Goal: Task Accomplishment & Management: Manage account settings

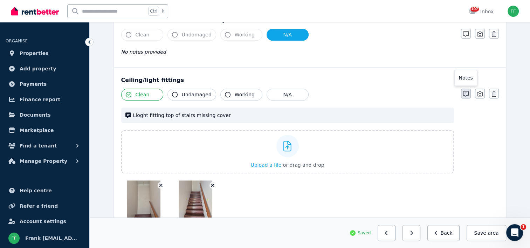
click at [463, 93] on button "button" at bounding box center [466, 94] width 10 height 10
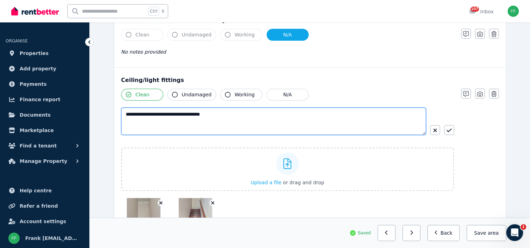
click at [138, 114] on textarea "**********" at bounding box center [273, 121] width 305 height 27
type textarea "**********"
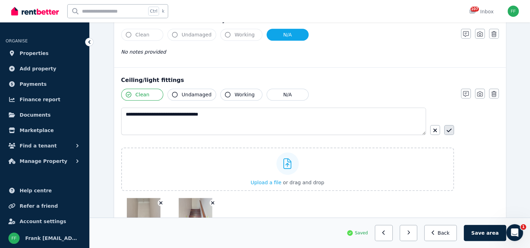
click at [447, 128] on icon "button" at bounding box center [449, 131] width 5 height 6
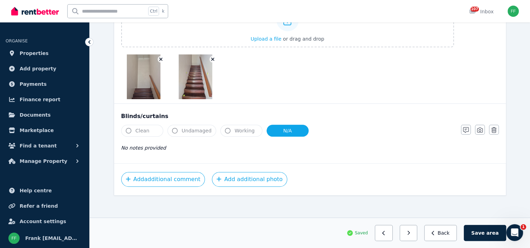
scroll to position [443, 0]
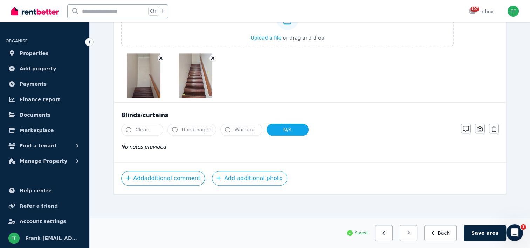
click at [272, 131] on button "N/A" at bounding box center [288, 130] width 42 height 12
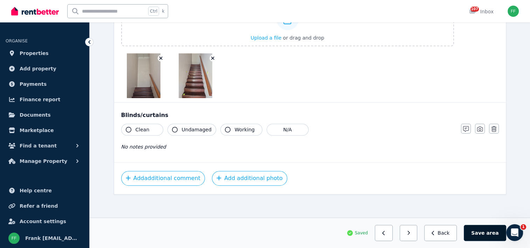
click at [479, 235] on button "Save area" at bounding box center [485, 233] width 42 height 16
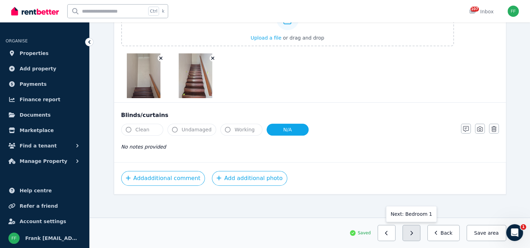
click at [413, 232] on icon "button" at bounding box center [411, 233] width 3 height 5
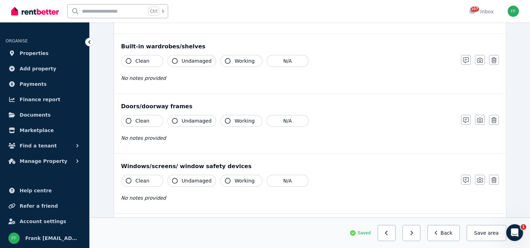
scroll to position [0, 0]
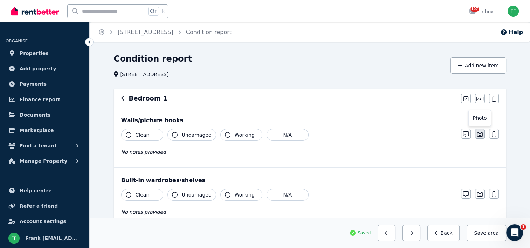
click at [481, 133] on icon "button" at bounding box center [480, 134] width 6 height 6
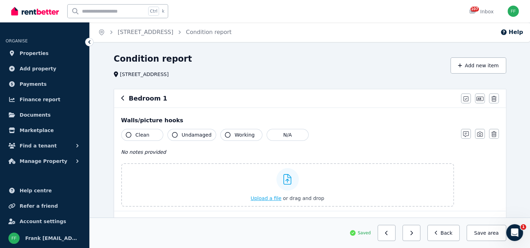
click at [262, 199] on span "Upload a file" at bounding box center [266, 199] width 31 height 6
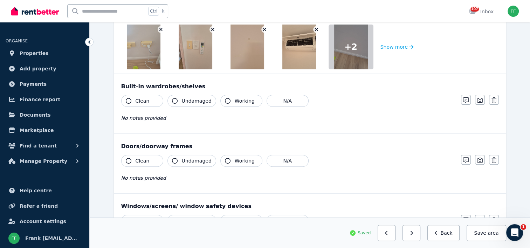
scroll to position [210, 0]
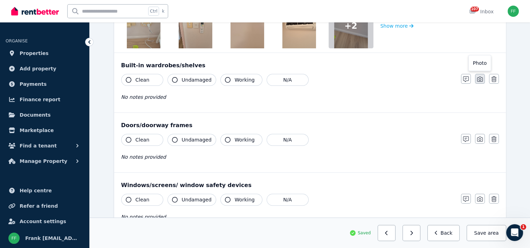
click at [480, 79] on icon "button" at bounding box center [480, 79] width 6 height 6
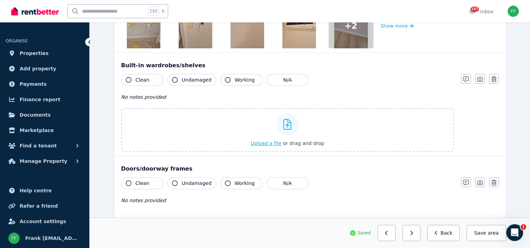
click at [265, 143] on span "Upload a file" at bounding box center [266, 144] width 31 height 6
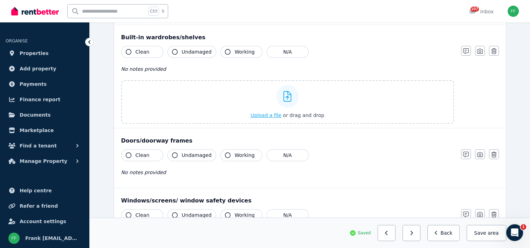
scroll to position [175, 0]
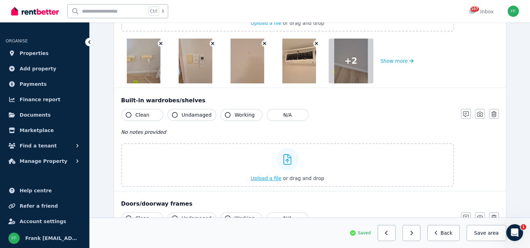
click at [262, 179] on span "Upload a file" at bounding box center [266, 179] width 31 height 6
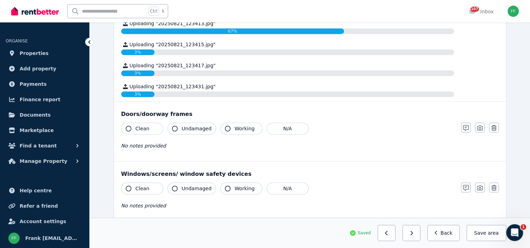
scroll to position [561, 0]
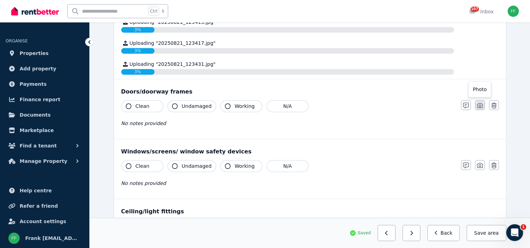
click at [478, 104] on icon "button" at bounding box center [480, 106] width 6 height 6
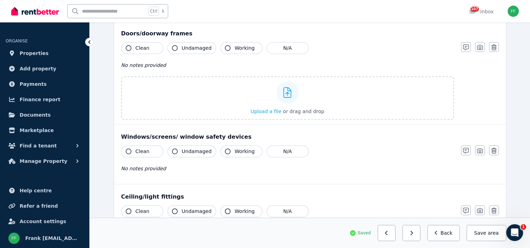
scroll to position [386, 0]
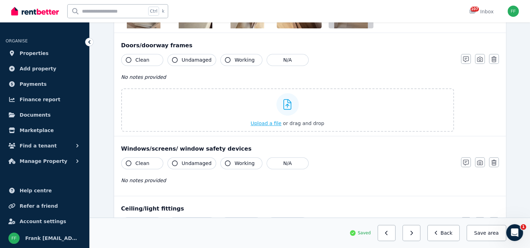
click at [266, 123] on span "Upload a file" at bounding box center [266, 124] width 31 height 6
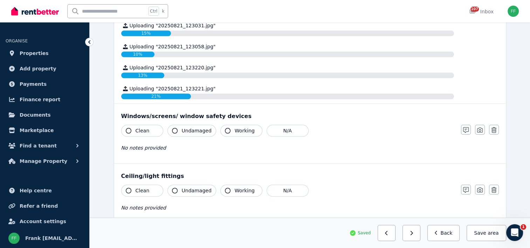
scroll to position [561, 0]
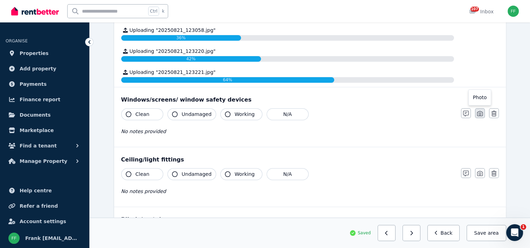
click at [480, 113] on icon "button" at bounding box center [480, 114] width 6 height 6
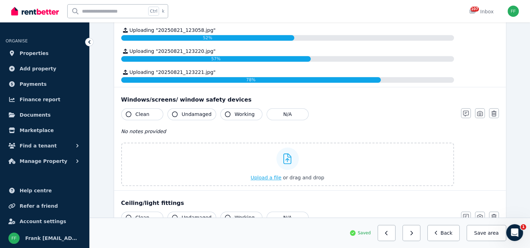
click at [271, 177] on span "Upload a file" at bounding box center [266, 178] width 31 height 6
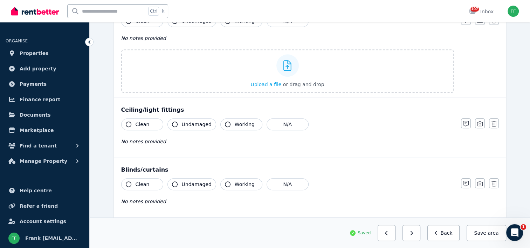
scroll to position [596, 0]
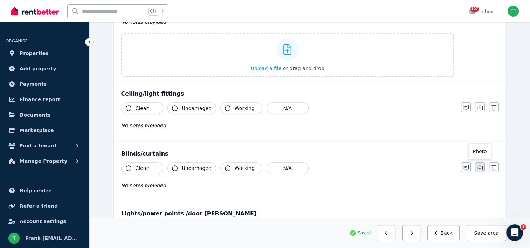
click at [477, 166] on icon "button" at bounding box center [480, 167] width 6 height 5
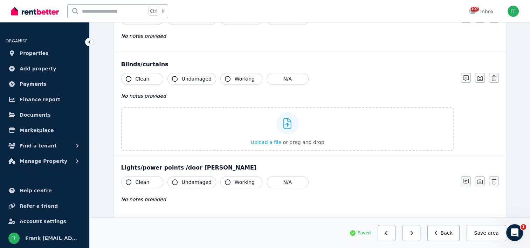
scroll to position [701, 0]
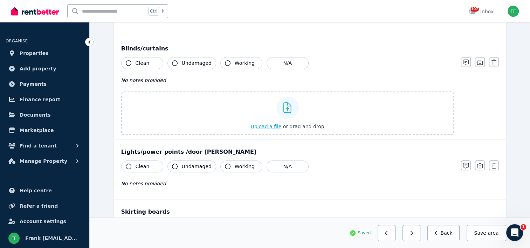
click at [261, 124] on span "Upload a file" at bounding box center [266, 127] width 31 height 6
click at [478, 165] on icon "button" at bounding box center [480, 166] width 6 height 6
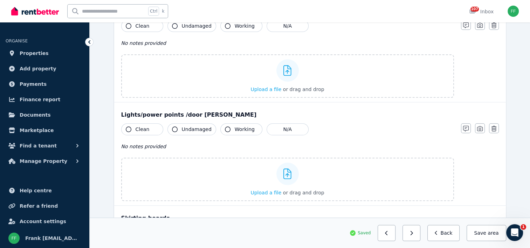
scroll to position [806, 0]
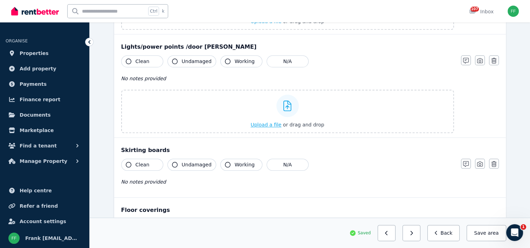
click at [264, 123] on span "Upload a file" at bounding box center [266, 125] width 31 height 6
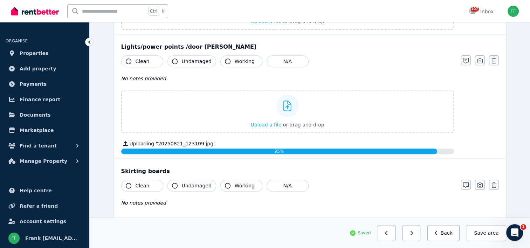
scroll to position [876, 0]
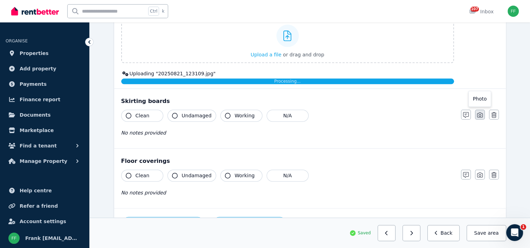
click at [480, 112] on icon "button" at bounding box center [480, 115] width 6 height 6
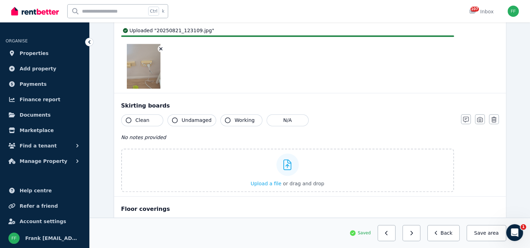
scroll to position [967, 0]
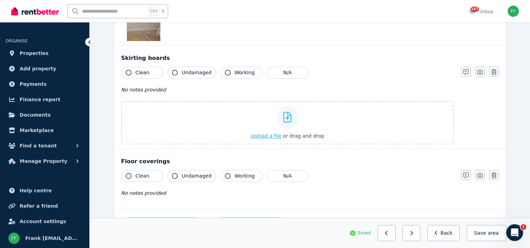
click at [265, 134] on span "Upload a file" at bounding box center [266, 136] width 31 height 6
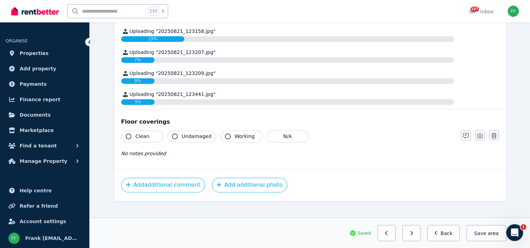
scroll to position [1099, 0]
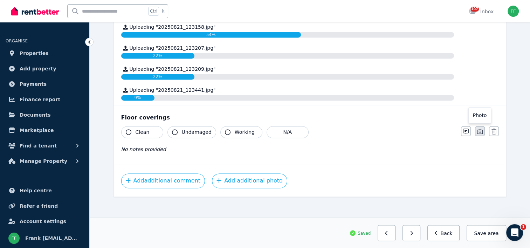
click at [480, 129] on icon "button" at bounding box center [480, 132] width 6 height 6
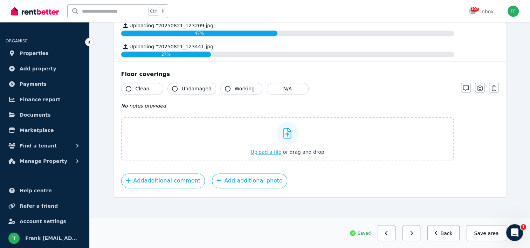
click at [264, 149] on span "Upload a file" at bounding box center [266, 152] width 31 height 6
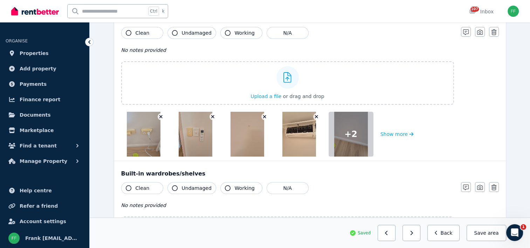
scroll to position [0, 0]
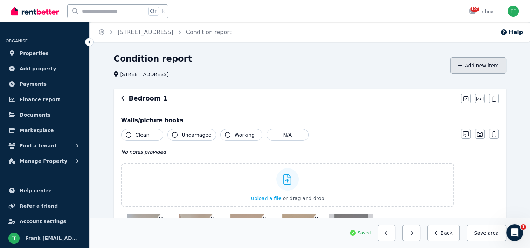
click at [462, 64] on icon "button" at bounding box center [460, 65] width 4 height 5
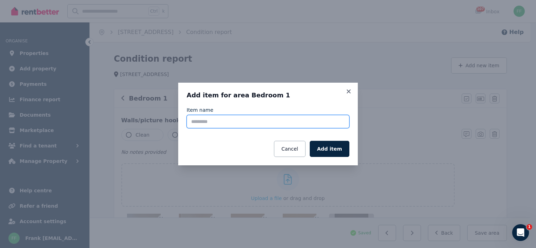
click at [204, 121] on input "Item name" at bounding box center [268, 121] width 163 height 13
type input "***"
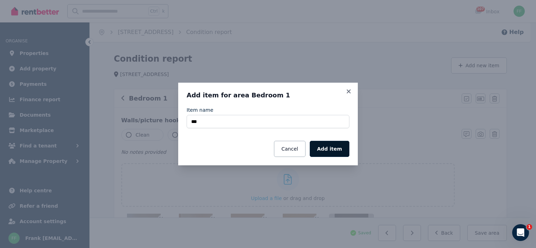
click at [319, 153] on button "Add item" at bounding box center [330, 149] width 40 height 16
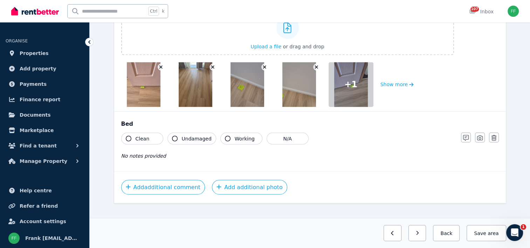
scroll to position [1201, 0]
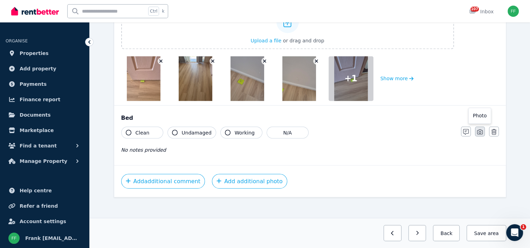
click at [480, 129] on icon "button" at bounding box center [480, 132] width 6 height 6
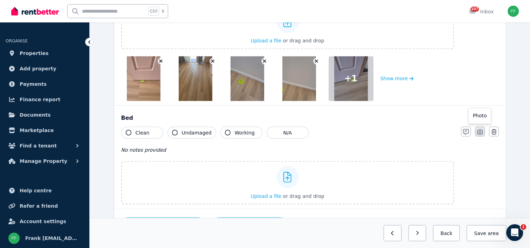
scroll to position [1244, 0]
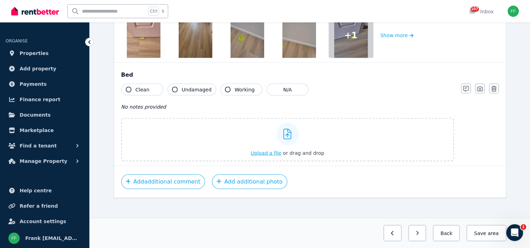
click at [265, 150] on span "Upload a file" at bounding box center [266, 153] width 31 height 6
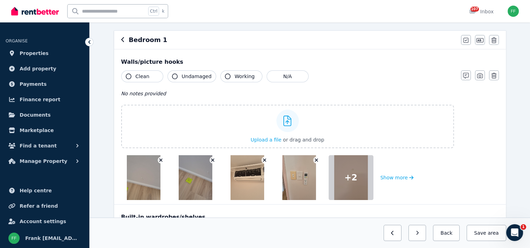
scroll to position [0, 0]
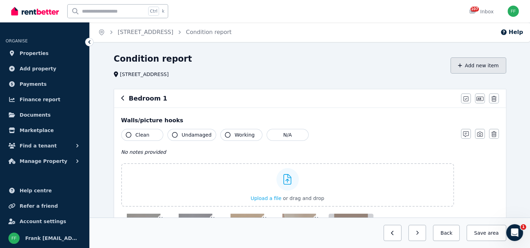
click at [468, 68] on button "Add new item" at bounding box center [479, 65] width 56 height 16
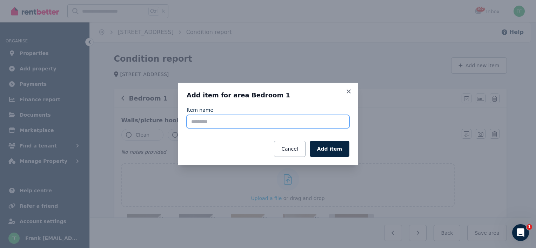
click at [222, 121] on input "Item name" at bounding box center [268, 121] width 163 height 13
click at [200, 122] on input "Item name" at bounding box center [268, 121] width 163 height 13
type input "*"
type input "**********"
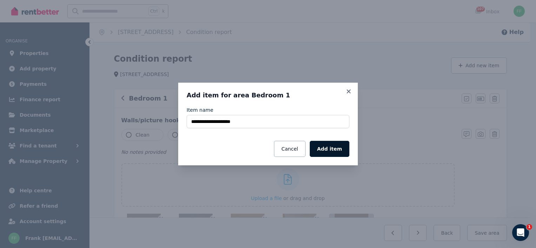
click at [324, 152] on button "Add item" at bounding box center [330, 149] width 40 height 16
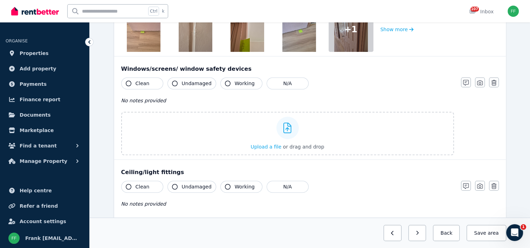
scroll to position [561, 0]
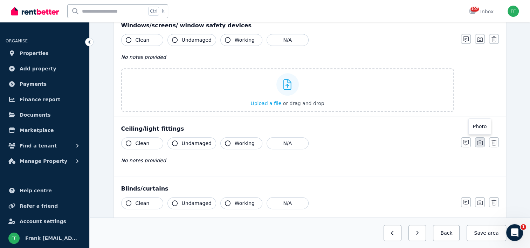
click at [477, 142] on button "button" at bounding box center [480, 142] width 10 height 10
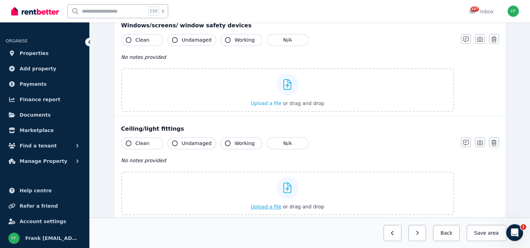
scroll to position [596, 0]
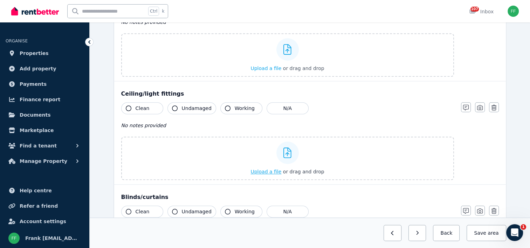
click at [268, 172] on span "Upload a file" at bounding box center [266, 172] width 31 height 6
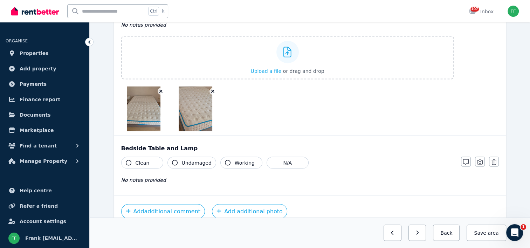
scroll to position [1437, 0]
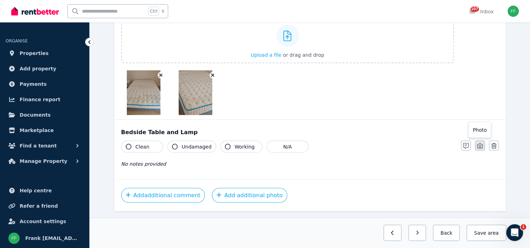
click at [481, 144] on icon "button" at bounding box center [480, 146] width 6 height 5
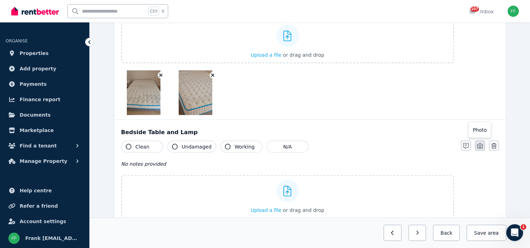
scroll to position [1480, 0]
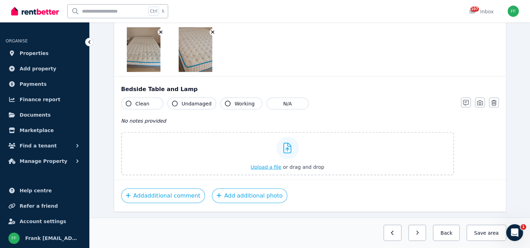
click at [259, 164] on span "Upload a file" at bounding box center [266, 167] width 31 height 6
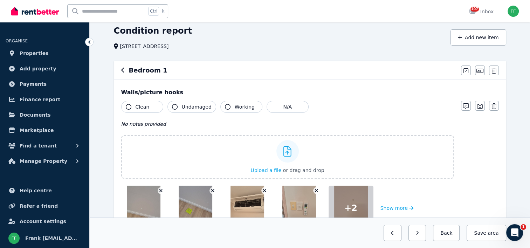
scroll to position [0, 0]
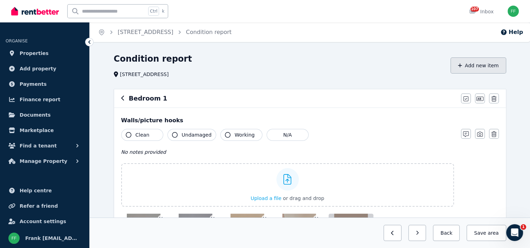
click at [462, 66] on icon "button" at bounding box center [460, 65] width 4 height 5
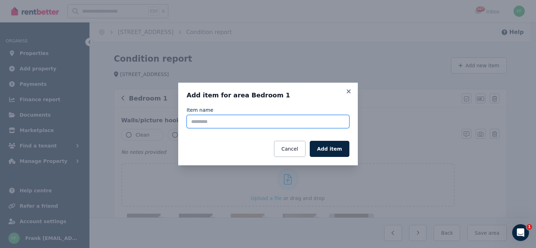
click at [206, 121] on input "Item name" at bounding box center [268, 121] width 163 height 13
type input "**********"
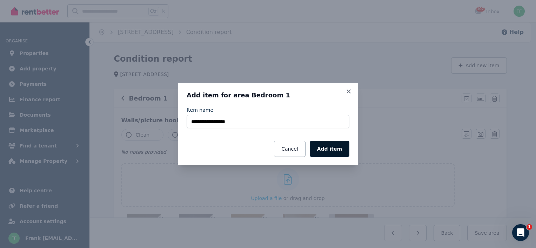
click at [325, 153] on button "Add item" at bounding box center [330, 149] width 40 height 16
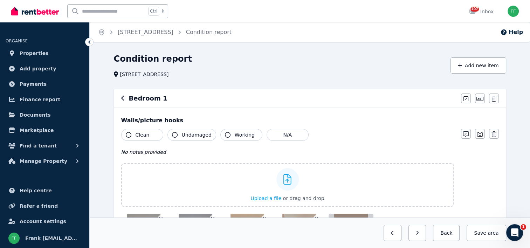
click at [279, 97] on div "Bedroom 1" at bounding box center [289, 99] width 336 height 10
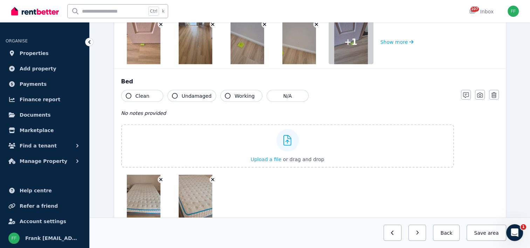
scroll to position [1606, 0]
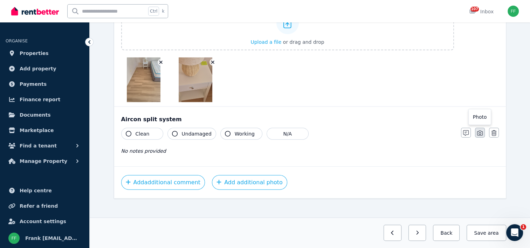
click at [479, 130] on icon "button" at bounding box center [480, 133] width 6 height 6
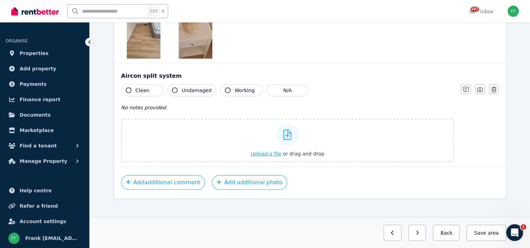
click at [273, 151] on span "Upload a file" at bounding box center [266, 154] width 31 height 6
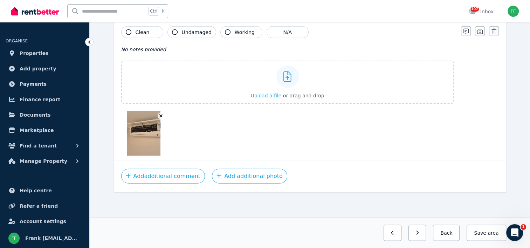
scroll to position [1701, 0]
